Goal: Obtain resource: Download file/media

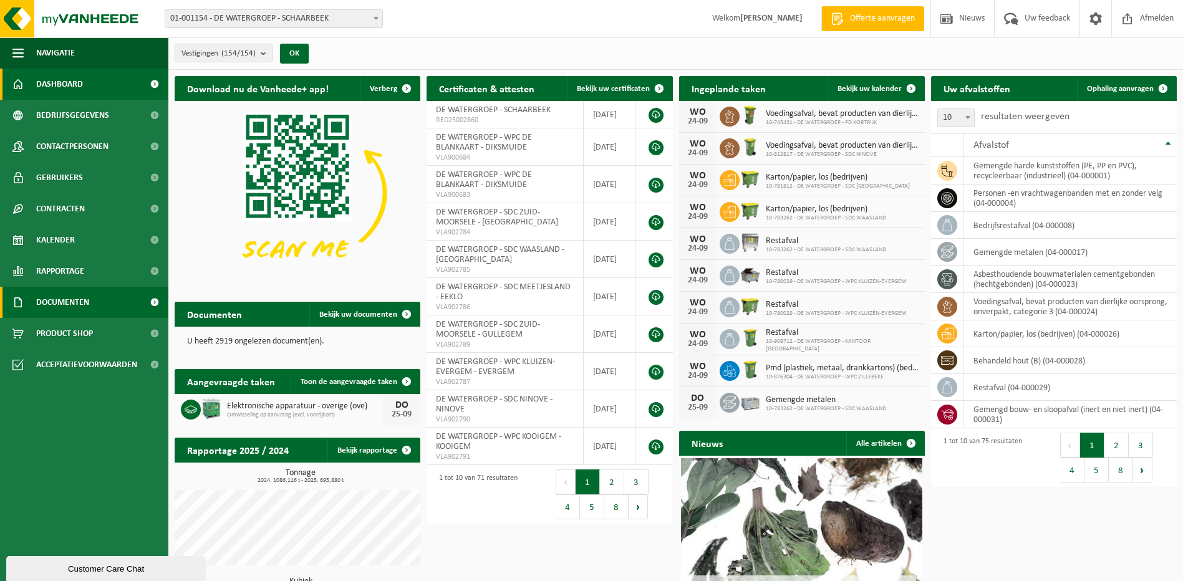
click at [82, 300] on span "Documenten" at bounding box center [62, 302] width 53 height 31
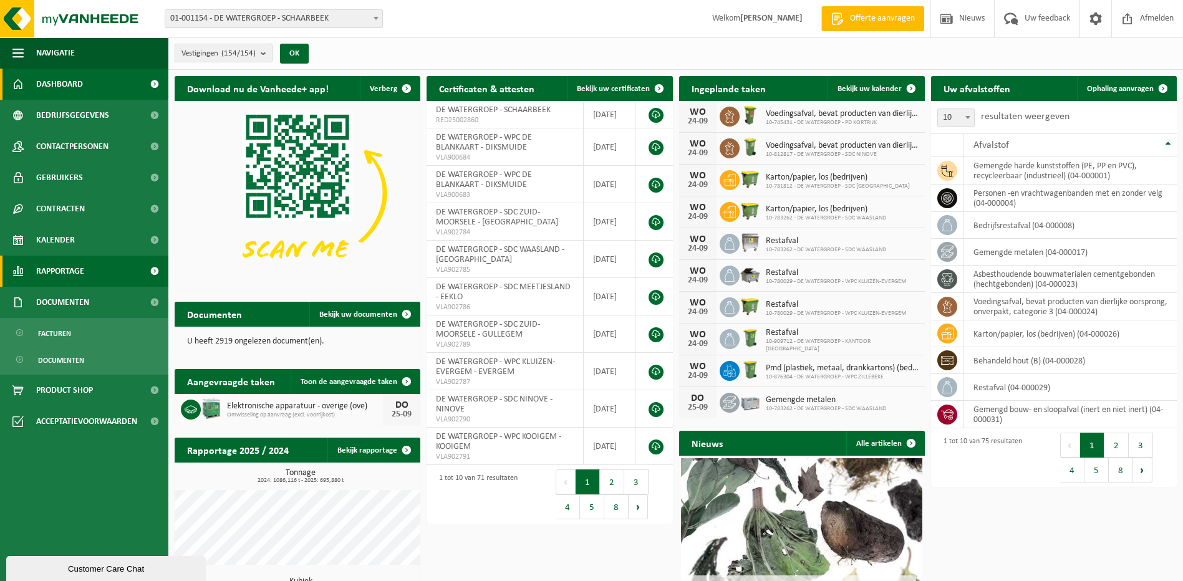
click at [76, 270] on span "Rapportage" at bounding box center [60, 271] width 48 height 31
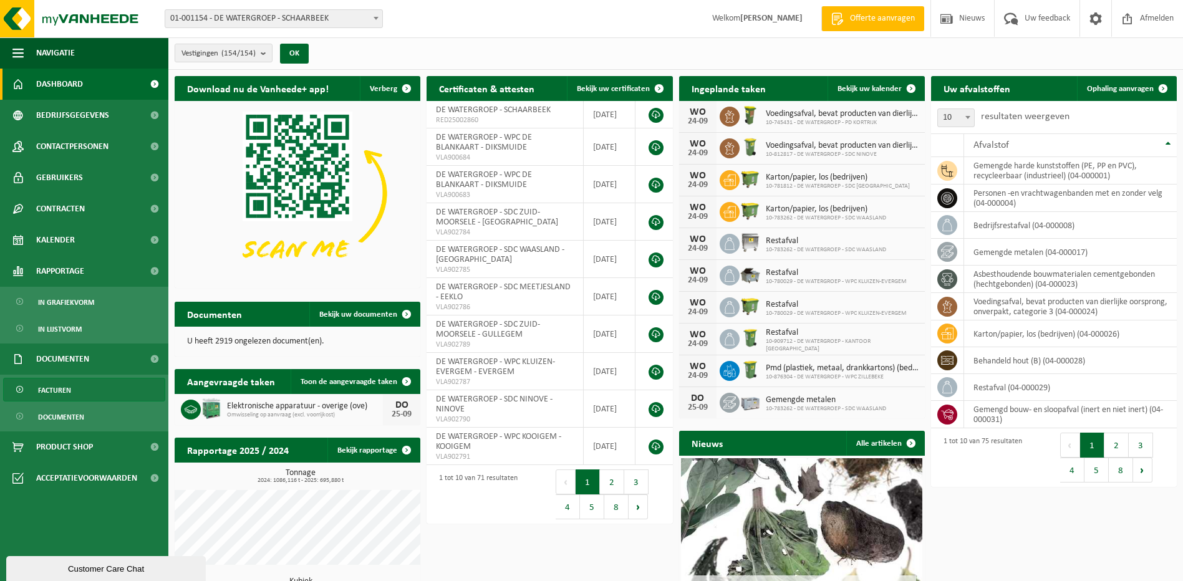
click at [100, 388] on link "Facturen" at bounding box center [84, 390] width 162 height 24
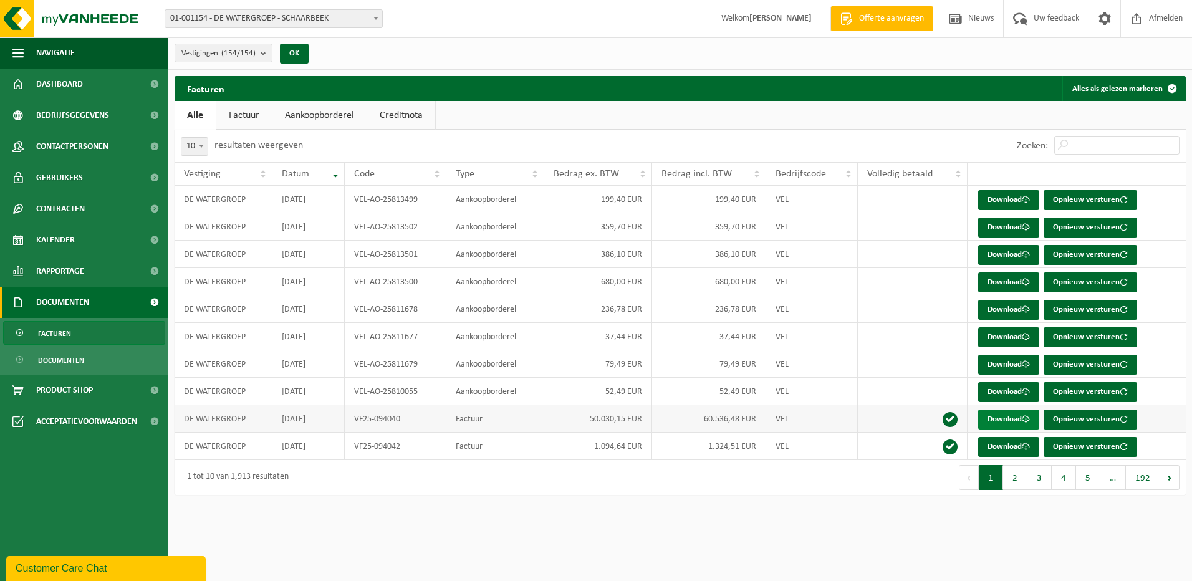
click at [999, 421] on link "Download" at bounding box center [1008, 420] width 61 height 20
click at [1013, 476] on button "2" at bounding box center [1015, 477] width 24 height 25
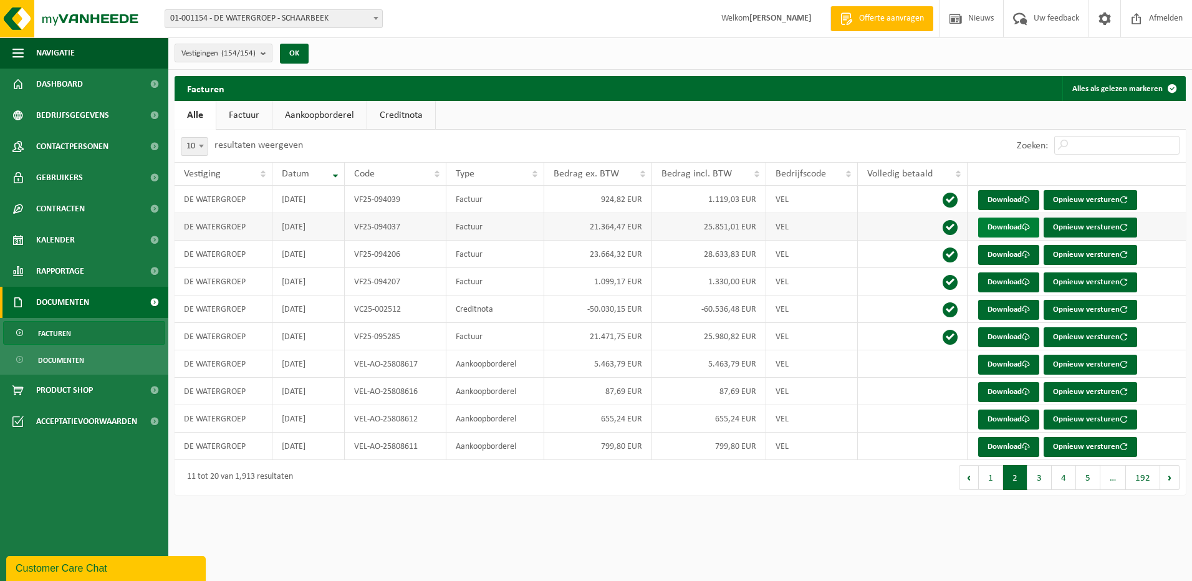
click at [1002, 229] on link "Download" at bounding box center [1008, 228] width 61 height 20
click at [75, 270] on span "Rapportage" at bounding box center [60, 271] width 48 height 31
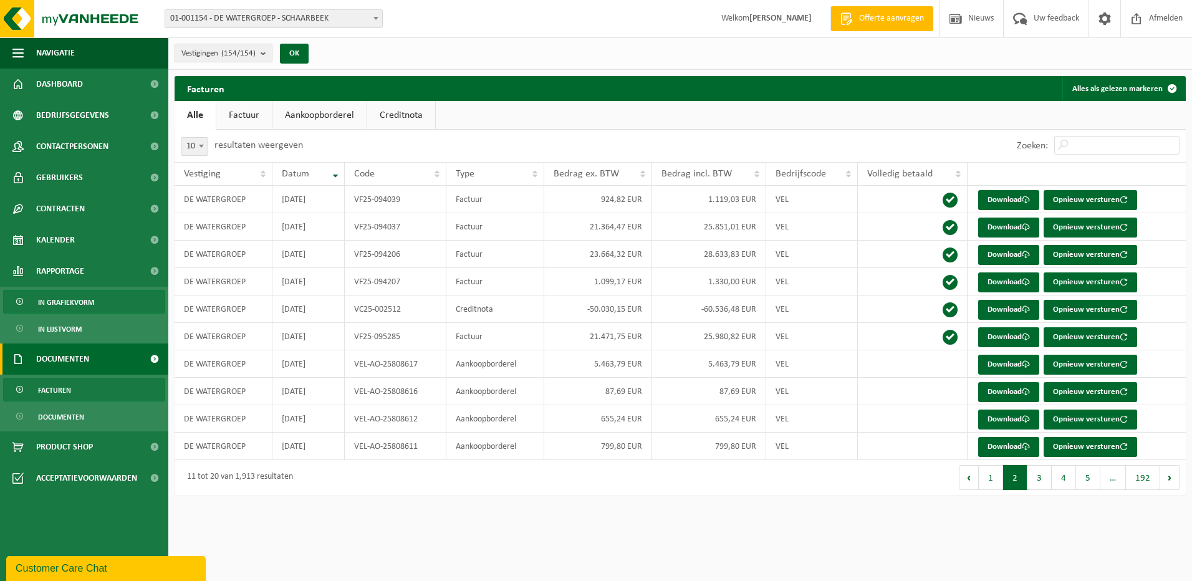
click at [100, 302] on link "In grafiekvorm" at bounding box center [84, 302] width 162 height 24
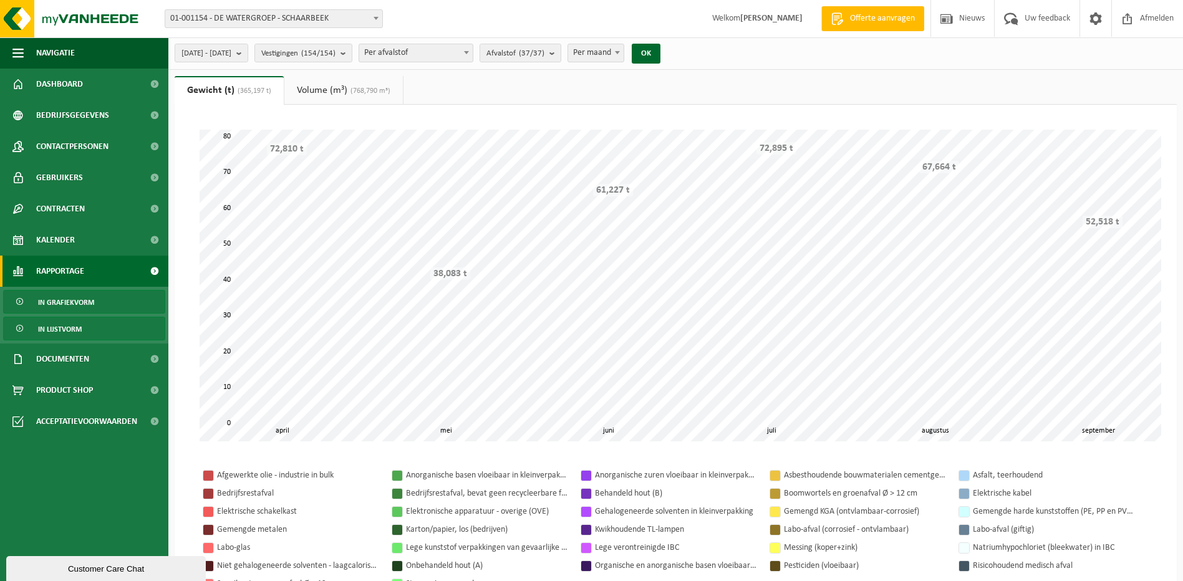
click at [69, 328] on span "In lijstvorm" at bounding box center [60, 329] width 44 height 24
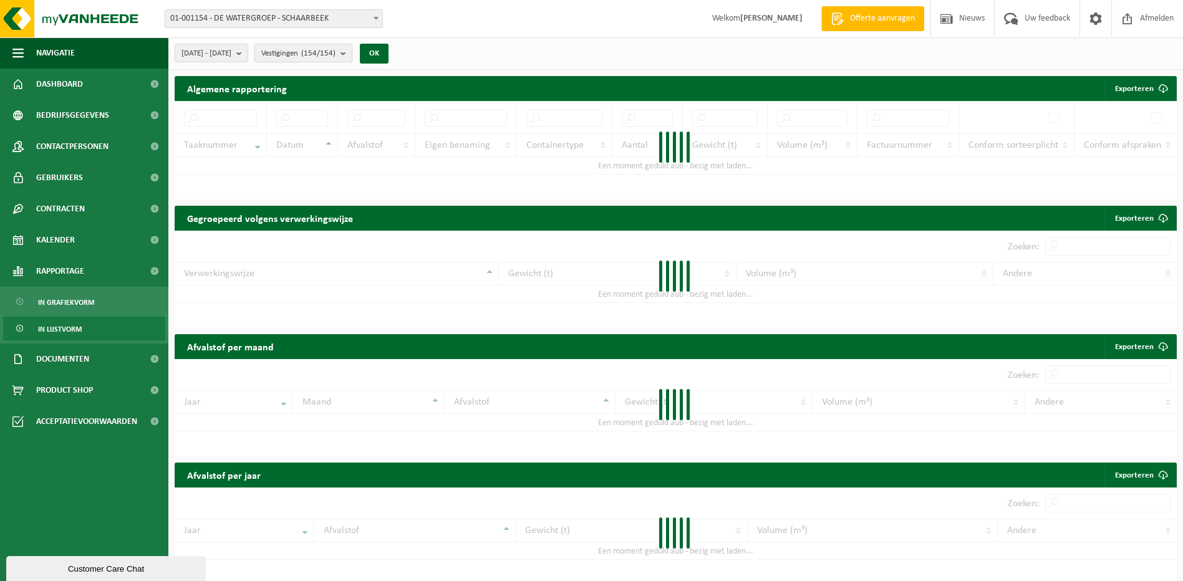
click at [352, 54] on button "Vestigingen (154/154)" at bounding box center [303, 53] width 98 height 19
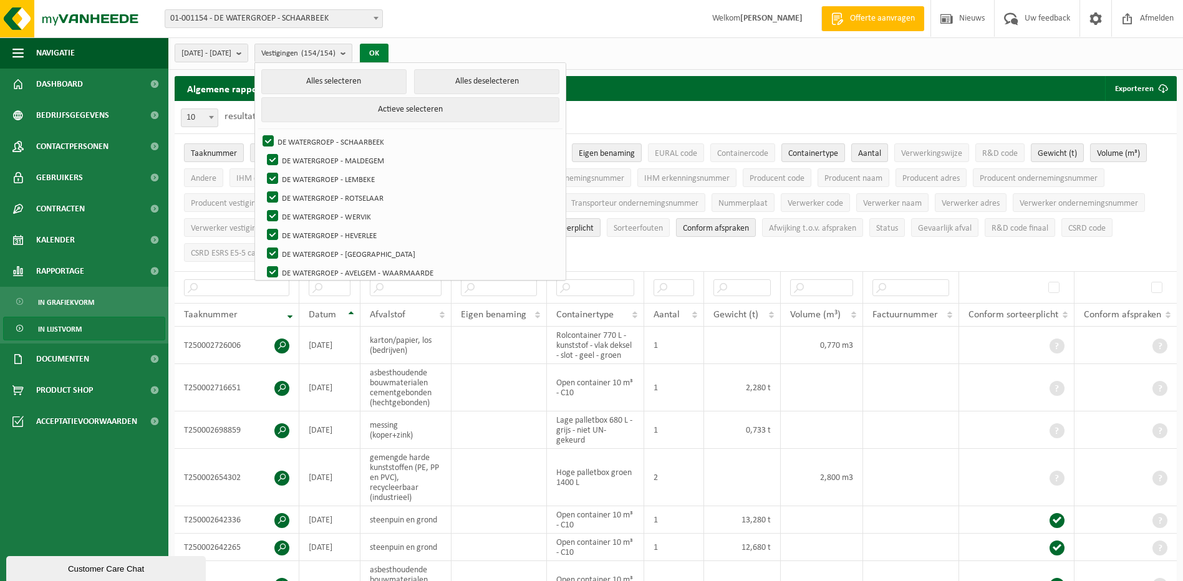
click at [388, 49] on button "OK" at bounding box center [374, 54] width 29 height 20
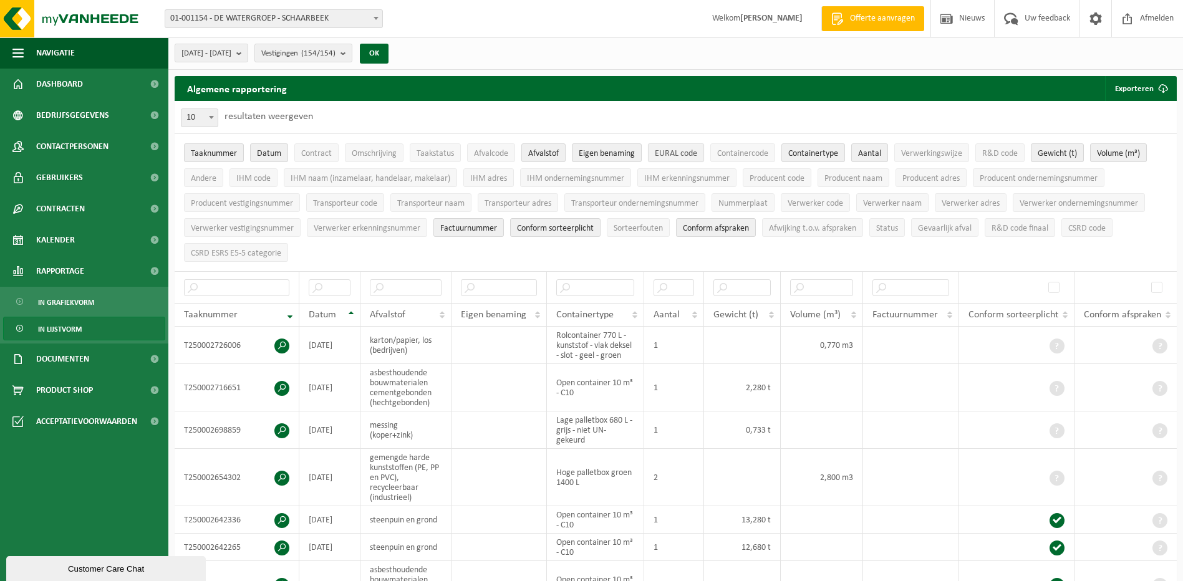
click at [689, 154] on span "EURAL code" at bounding box center [676, 153] width 42 height 9
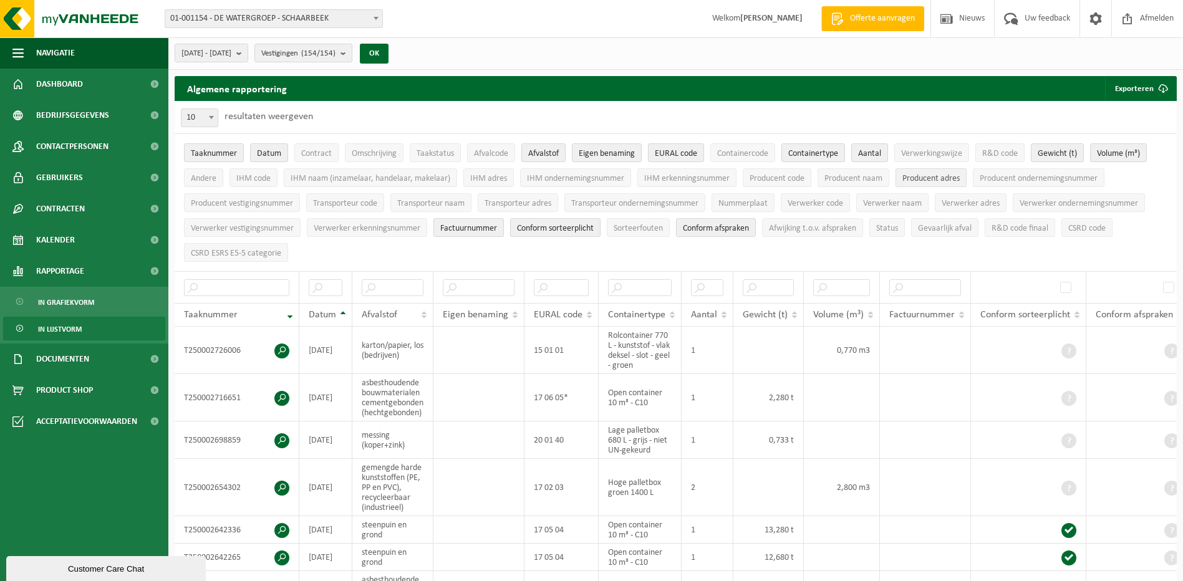
click at [913, 179] on span "Producent adres" at bounding box center [930, 178] width 57 height 9
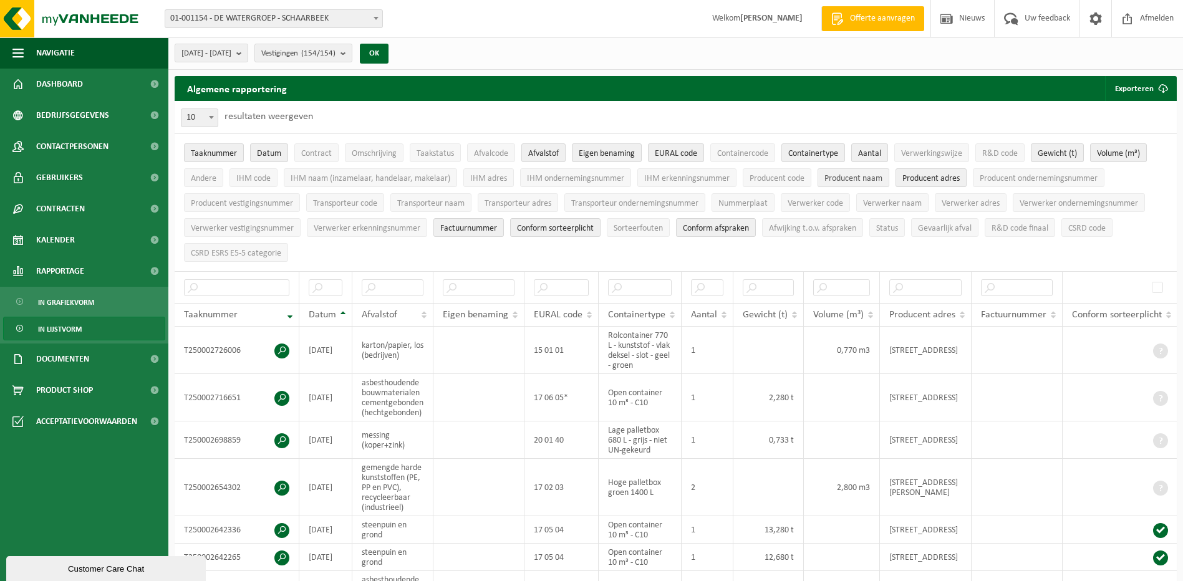
click at [847, 183] on button "Producent naam" at bounding box center [853, 177] width 72 height 19
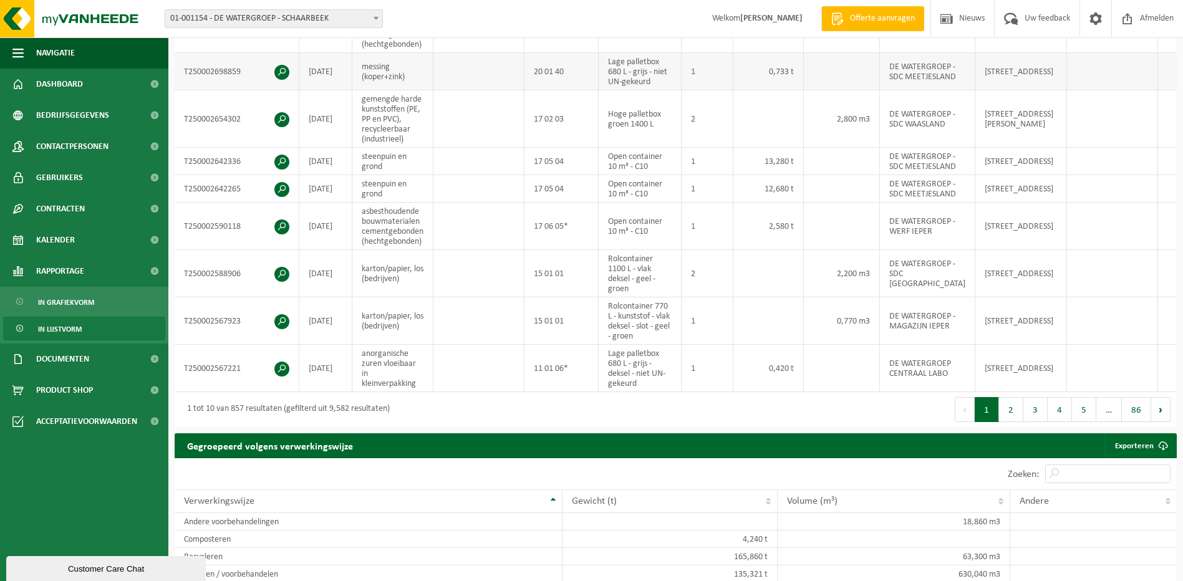
scroll to position [374, 0]
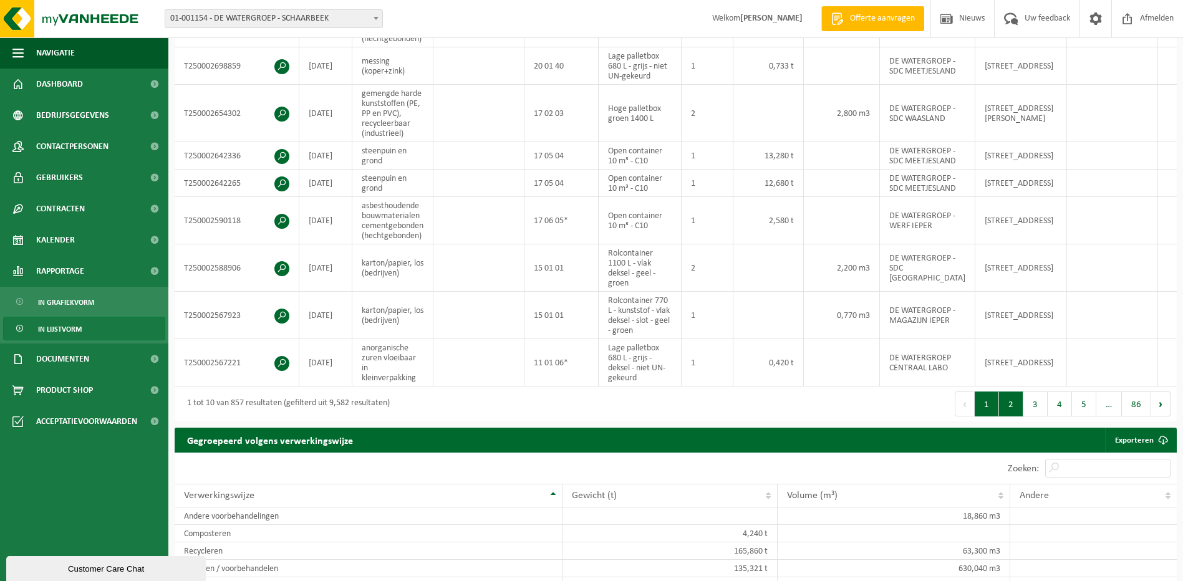
click at [1022, 407] on button "2" at bounding box center [1011, 404] width 24 height 25
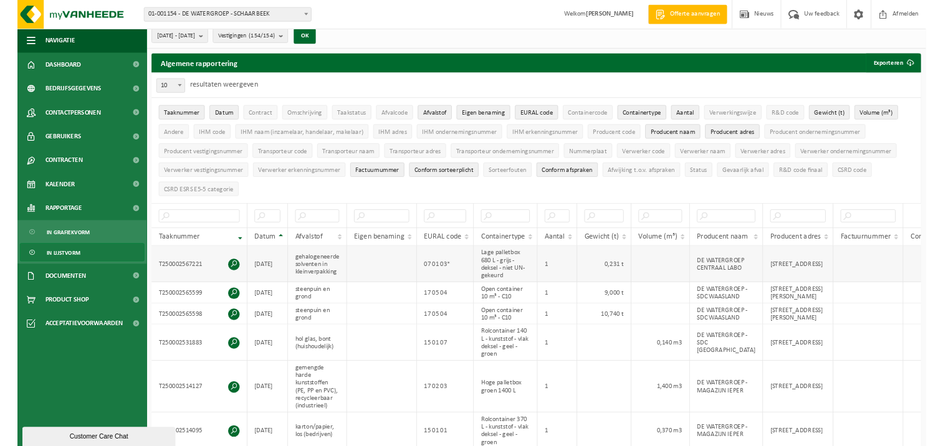
scroll to position [0, 0]
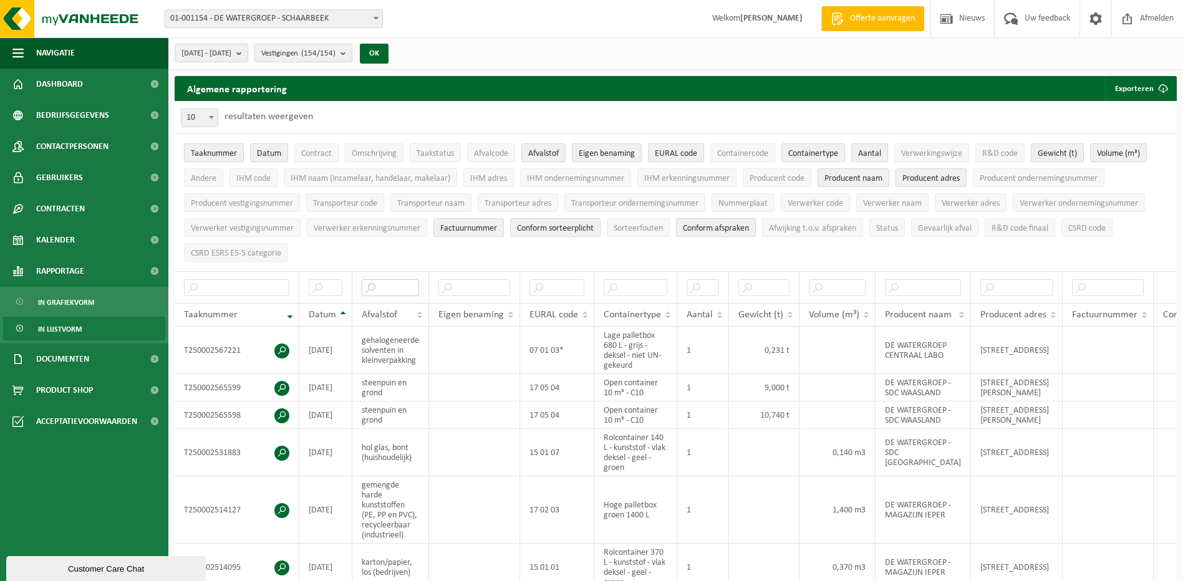
click at [407, 285] on input "text" at bounding box center [390, 287] width 57 height 17
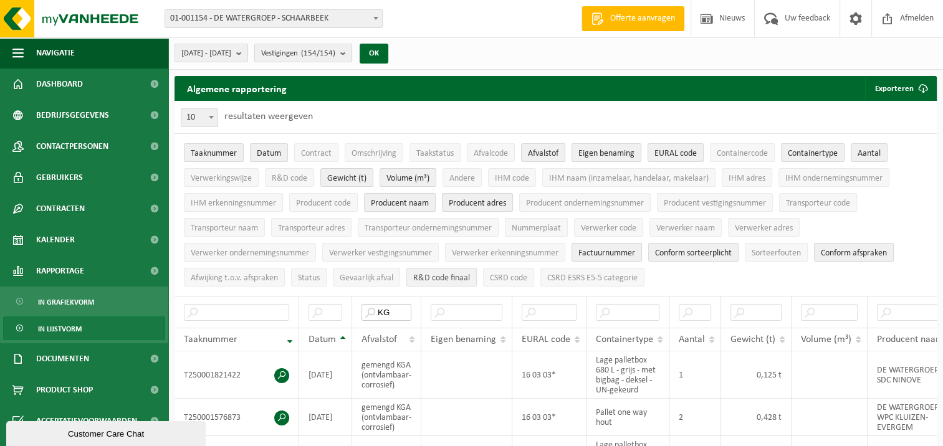
type input "K"
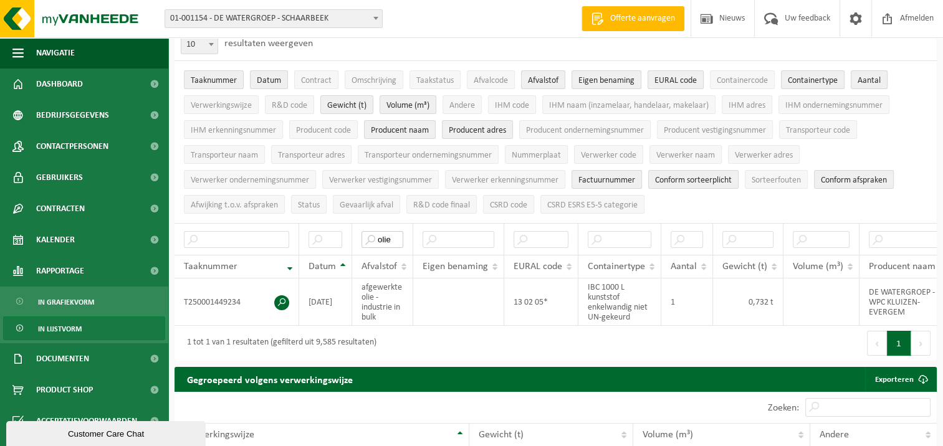
scroll to position [62, 0]
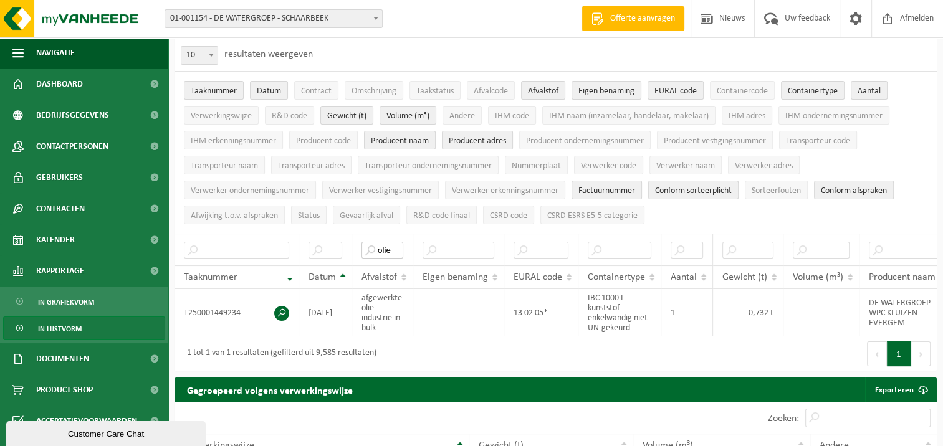
type input "olie"
drag, startPoint x: 394, startPoint y: 246, endPoint x: 377, endPoint y: 246, distance: 16.8
click at [377, 246] on input "olie" at bounding box center [383, 250] width 42 height 17
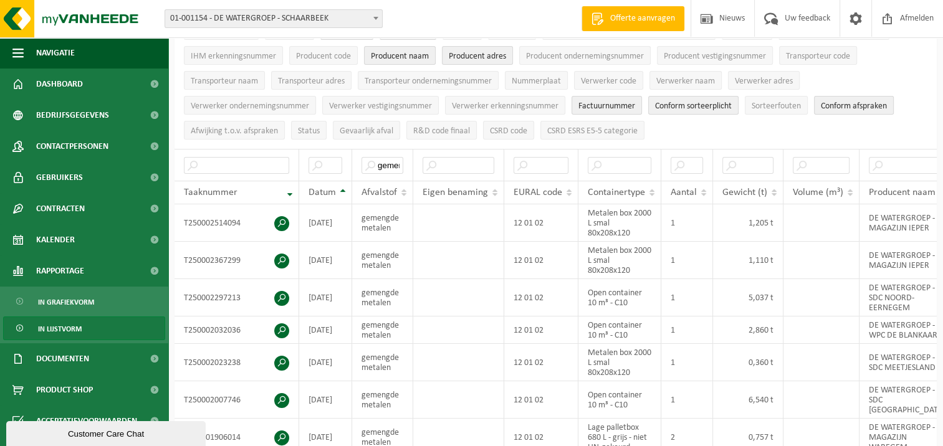
scroll to position [0, 0]
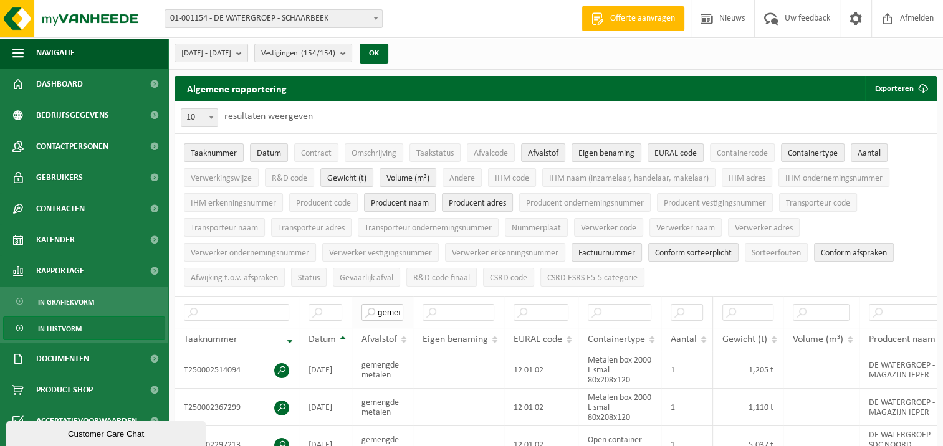
click at [394, 309] on input "gemengde metalen" at bounding box center [383, 312] width 42 height 17
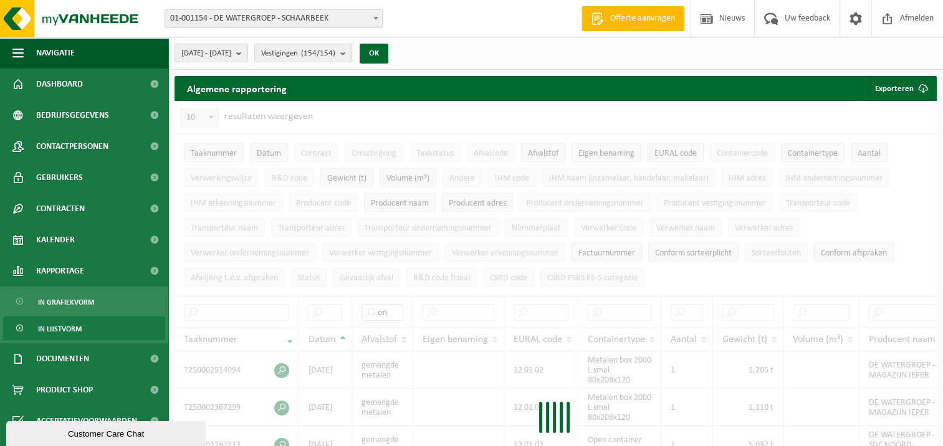
type input "n"
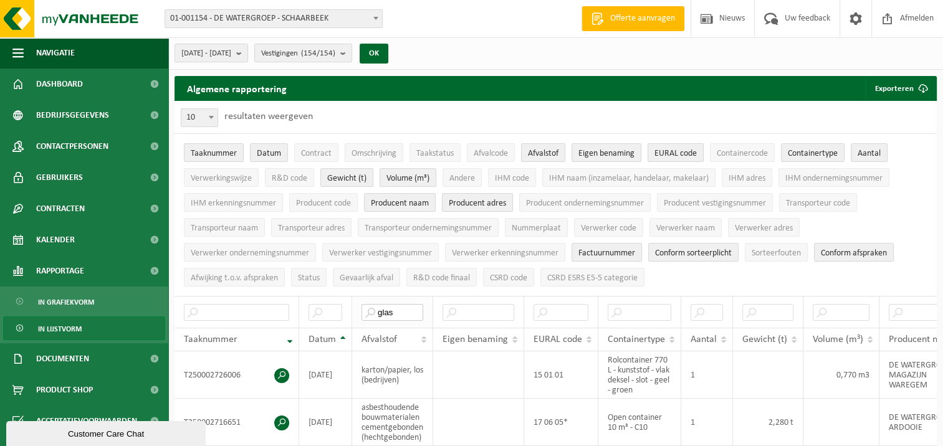
type input "glas"
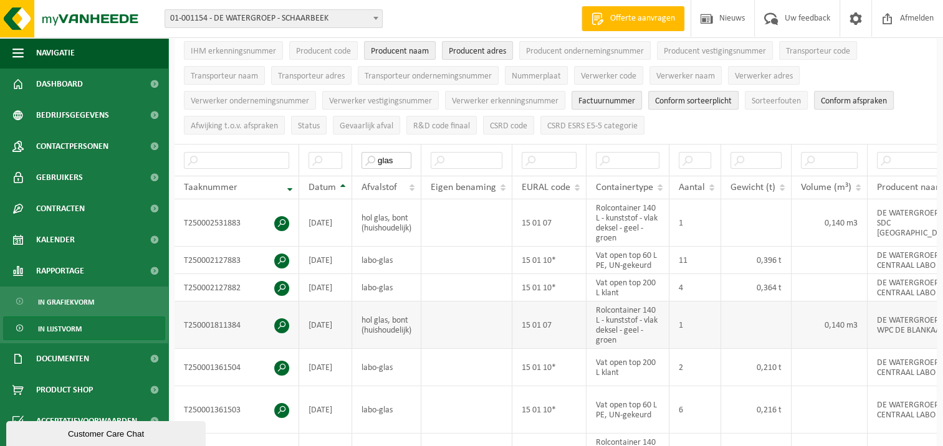
scroll to position [125, 0]
